Goal: Information Seeking & Learning: Learn about a topic

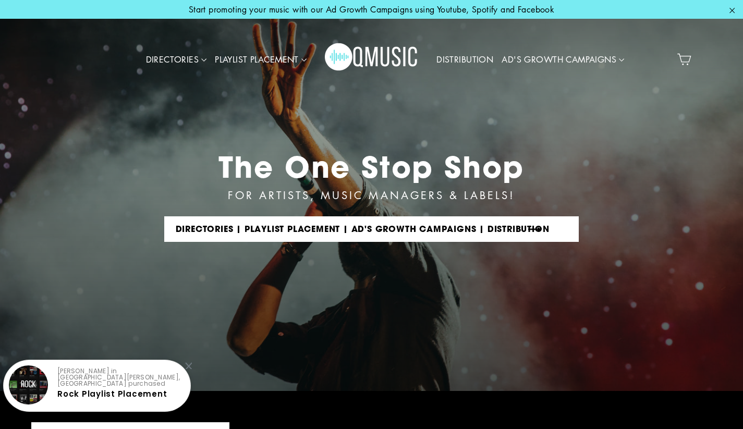
click at [539, 229] on link "DIRECTORIES | PLAYLIST PLACEMENT | AD'S GROWTH CAMPAIGNS | DISTRIBUTION" at bounding box center [371, 229] width 415 height 26
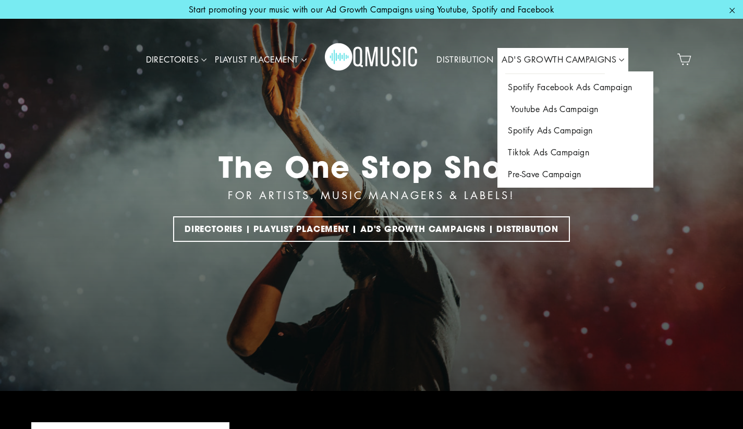
click at [563, 107] on link "Youtube Ads Campaign" at bounding box center [574, 109] width 155 height 22
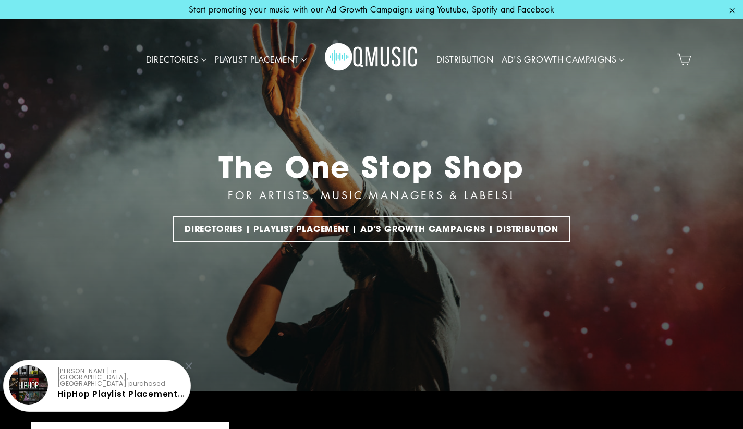
click at [464, 54] on link "DISTRIBUTION" at bounding box center [464, 60] width 65 height 24
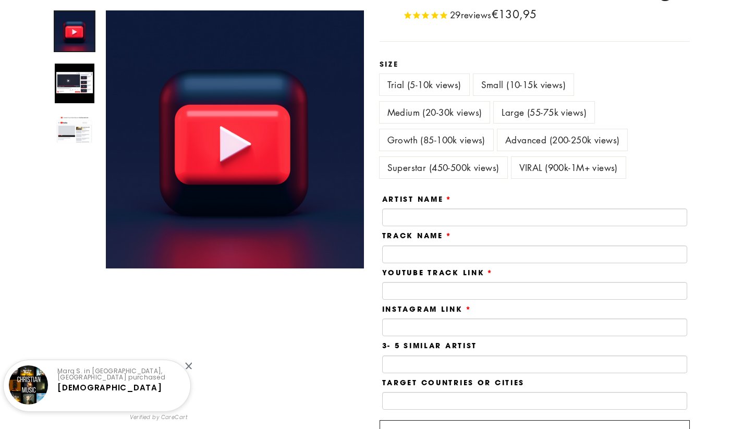
scroll to position [1, 0]
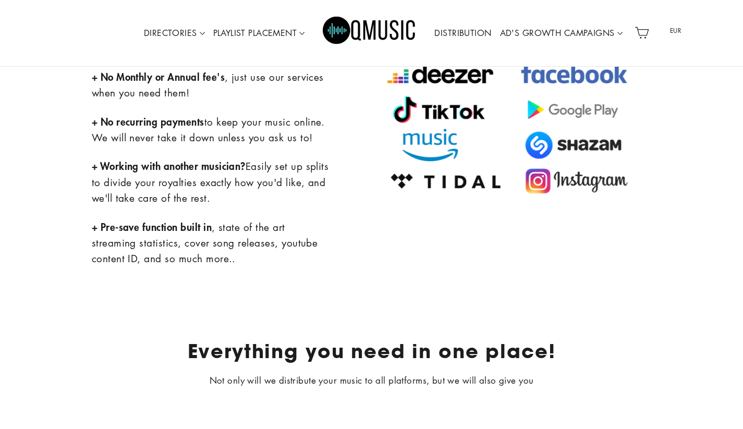
scroll to position [861, 0]
